Goal: Task Accomplishment & Management: Complete application form

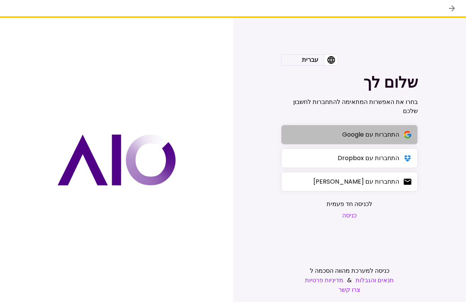
click at [337, 135] on button "התחברות עם Google" at bounding box center [349, 135] width 137 height 20
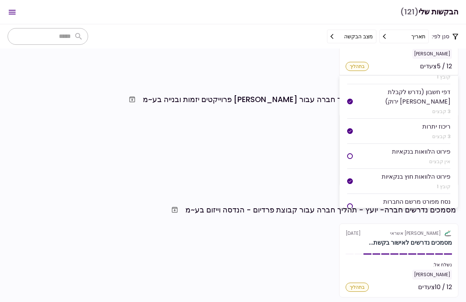
scroll to position [93, 0]
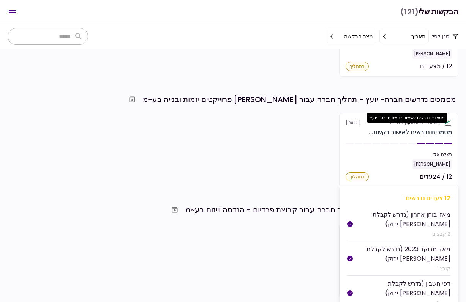
click at [399, 129] on div "מסמכים נדרשים לאישור בקשת..." at bounding box center [409, 132] width 83 height 9
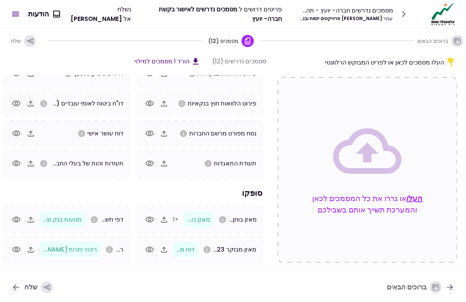
scroll to position [34, 0]
click at [168, 221] on icon "button" at bounding box center [163, 219] width 9 height 9
click at [33, 40] on icon "button" at bounding box center [29, 41] width 7 height 6
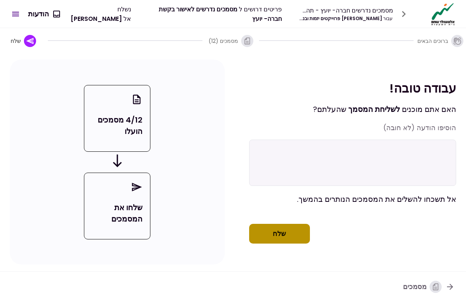
click at [268, 244] on button "שלח" at bounding box center [279, 234] width 61 height 20
